Goal: Information Seeking & Learning: Understand process/instructions

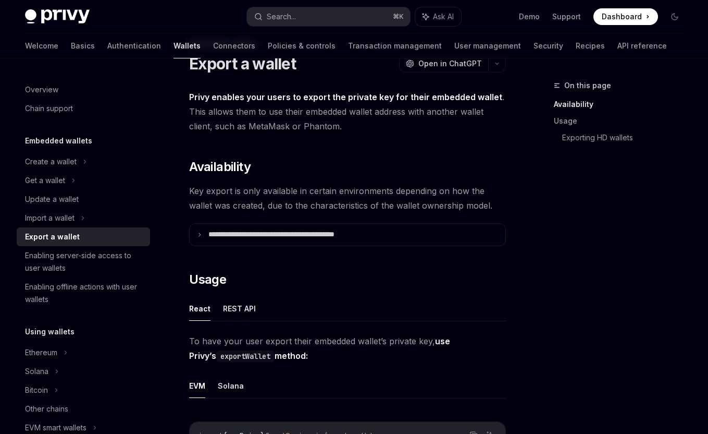
scroll to position [42, 0]
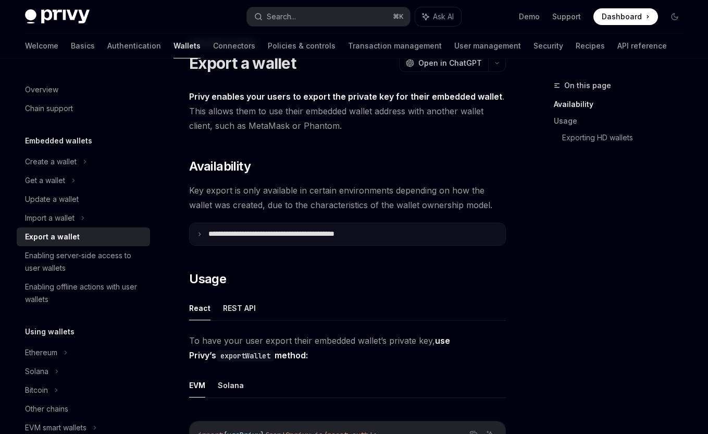
click at [323, 232] on p "**********" at bounding box center [294, 233] width 172 height 9
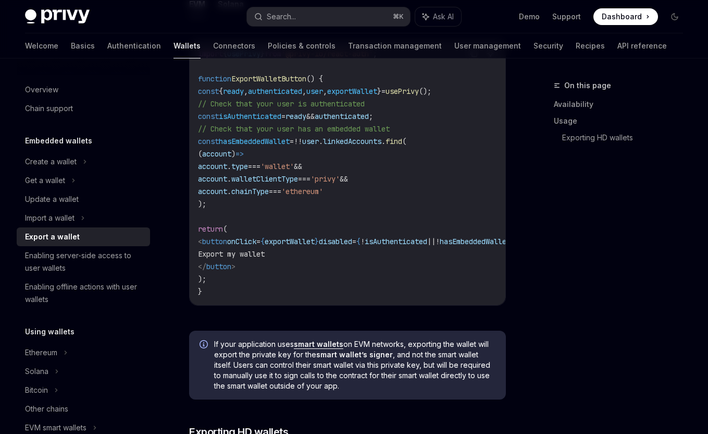
scroll to position [982, 0]
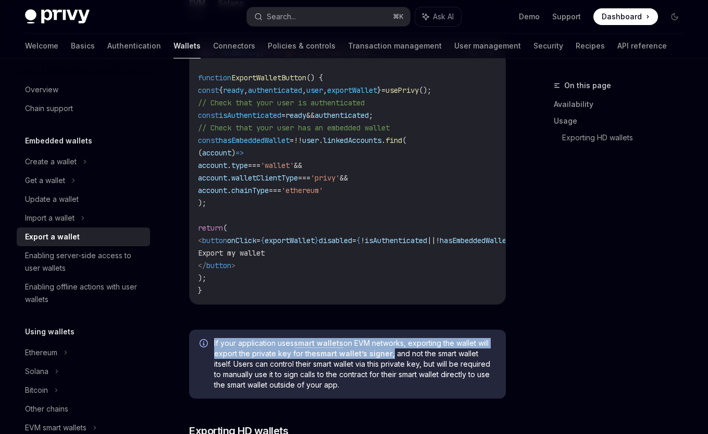
drag, startPoint x: 392, startPoint y: 357, endPoint x: 213, endPoint y: 341, distance: 180.0
click at [213, 341] on div "If your application uses smart wallets on EVM networks, exporting the wallet wi…" at bounding box center [347, 363] width 317 height 69
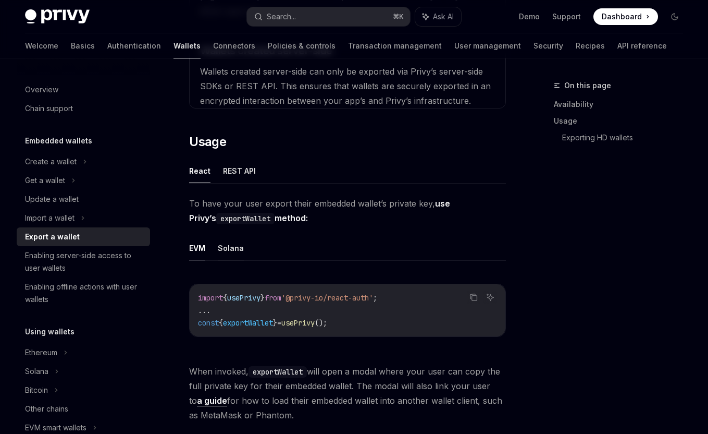
scroll to position [622, 0]
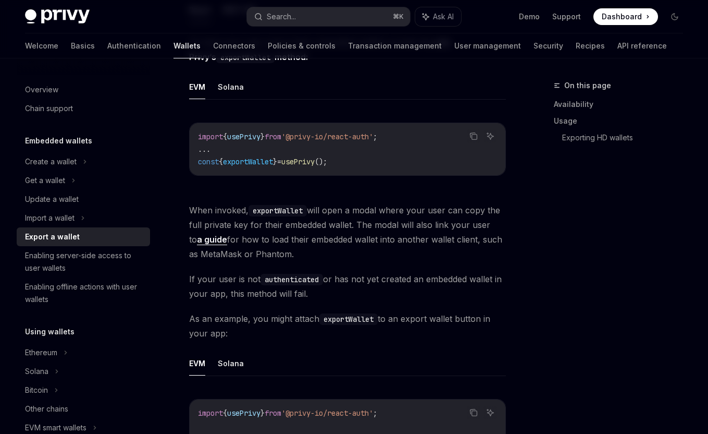
click at [202, 237] on link "a guide" at bounding box center [212, 239] width 30 height 11
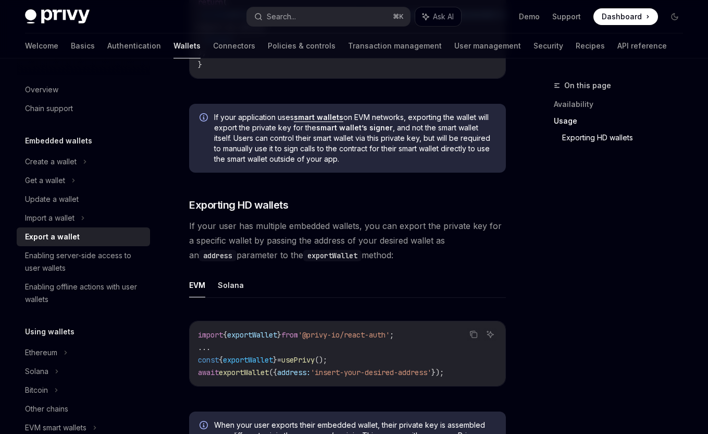
scroll to position [1107, 0]
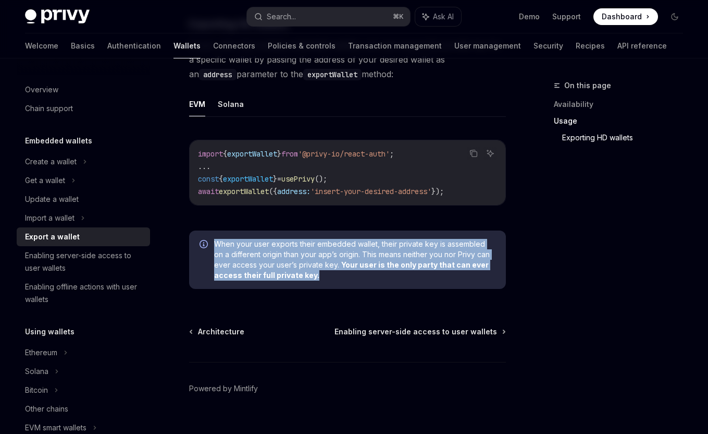
drag, startPoint x: 327, startPoint y: 280, endPoint x: 205, endPoint y: 246, distance: 127.1
click at [205, 246] on div "When your user exports their embedded wallet, their private key is assembled on…" at bounding box center [347, 259] width 317 height 58
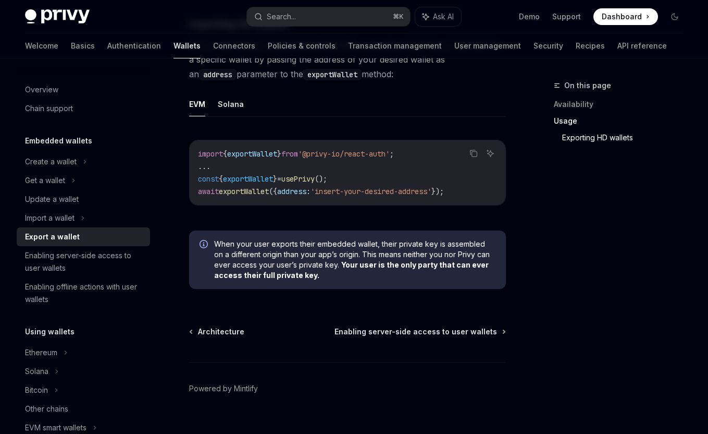
click at [589, 266] on div "On this page Availability Usage Exporting HD wallets" at bounding box center [612, 256] width 158 height 354
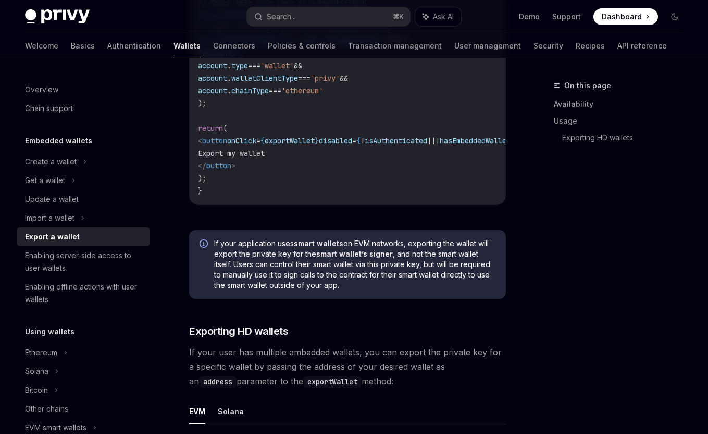
scroll to position [1129, 0]
